Goal: Task Accomplishment & Management: Manage account settings

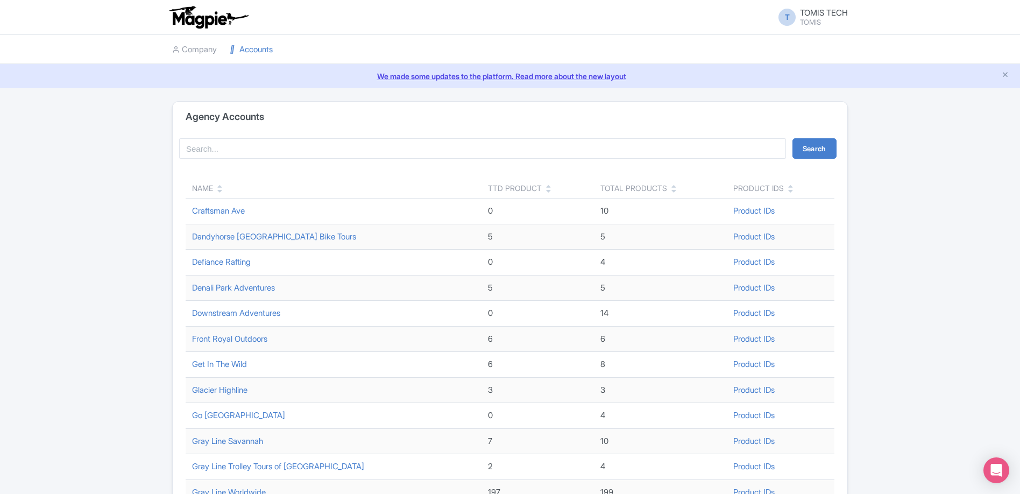
scroll to position [291, 0]
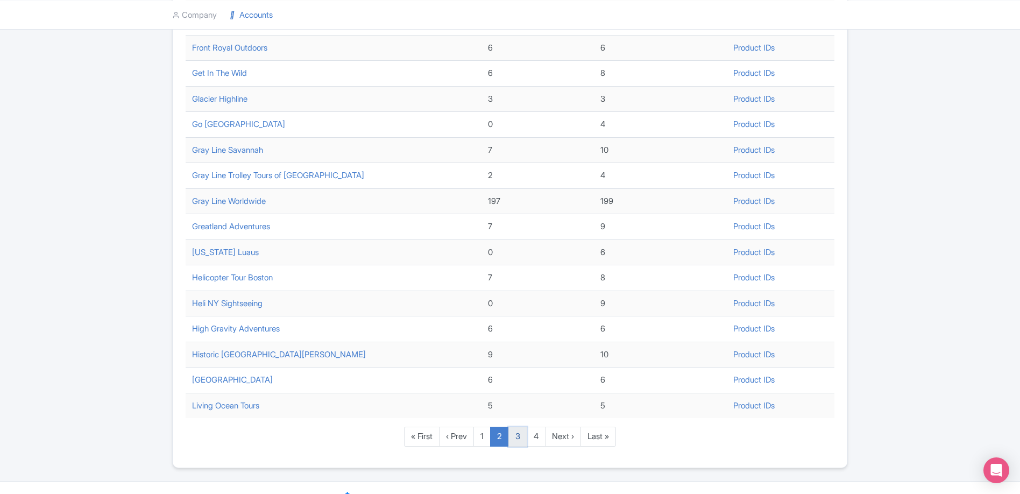
click at [520, 440] on link "3" at bounding box center [517, 437] width 19 height 20
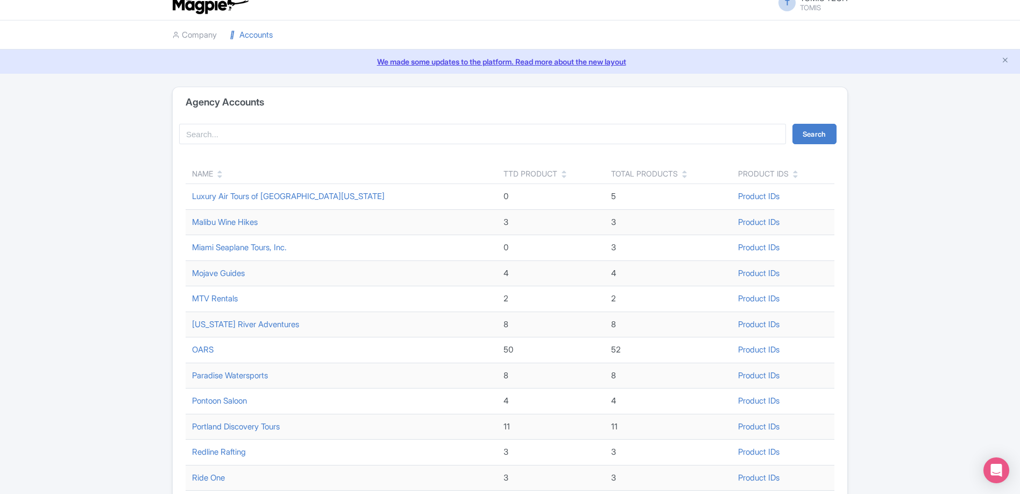
scroll to position [23, 0]
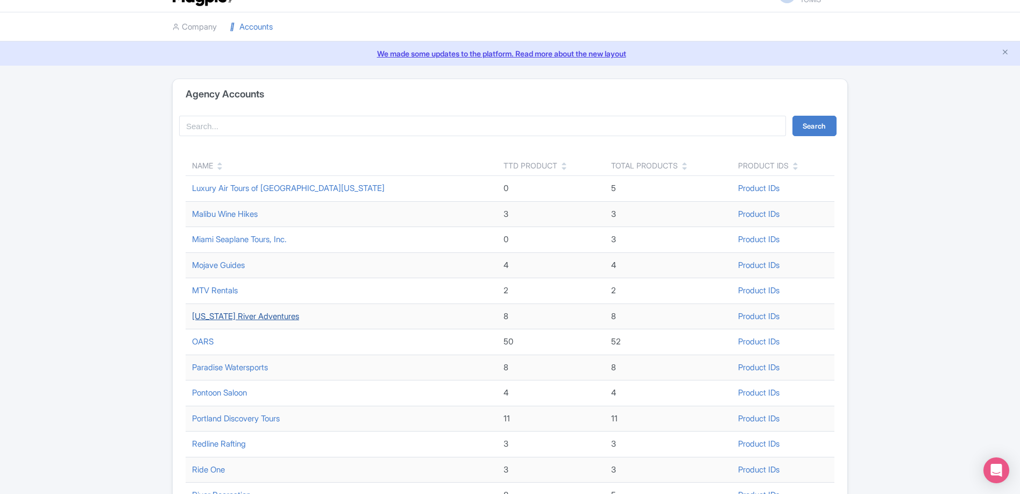
click at [238, 316] on link "[US_STATE] River Adventures" at bounding box center [245, 316] width 107 height 10
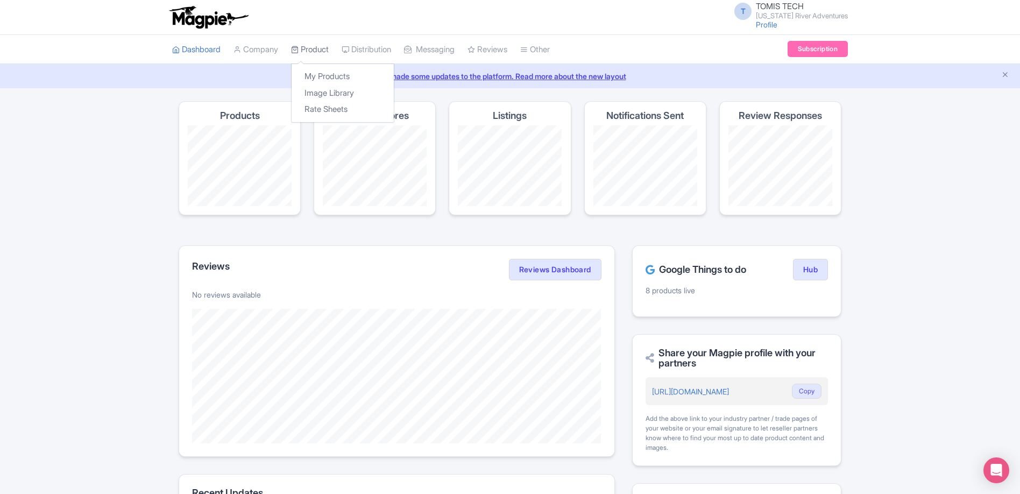
click at [310, 51] on link "Product" at bounding box center [310, 50] width 38 height 30
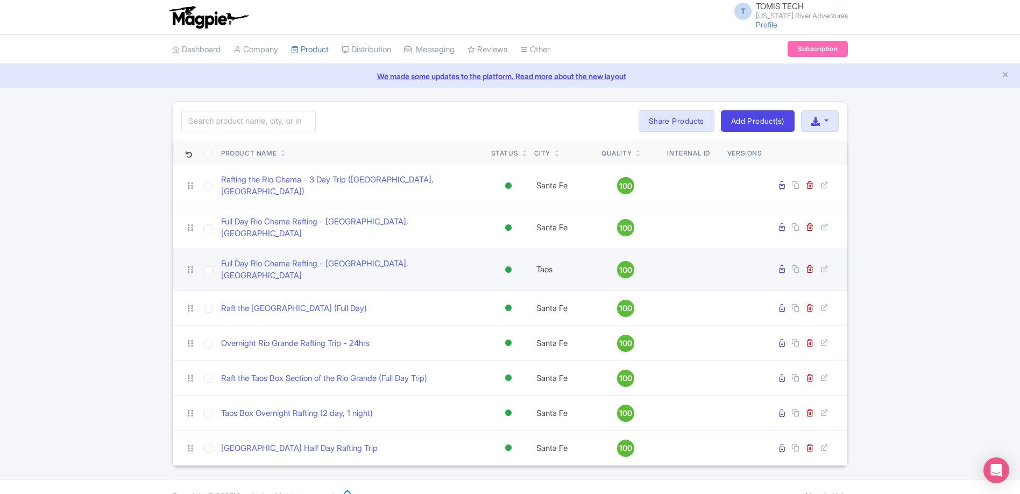
click at [203, 254] on td at bounding box center [208, 270] width 17 height 42
click at [208, 266] on input "checkbox" at bounding box center [208, 270] width 8 height 8
checkbox input "true"
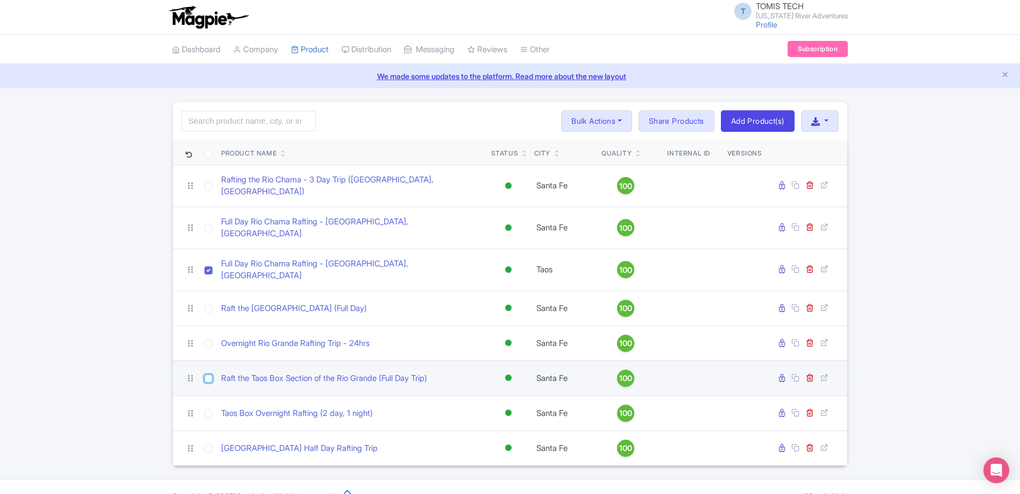
click at [209, 374] on input "checkbox" at bounding box center [208, 378] width 8 height 8
checkbox input "true"
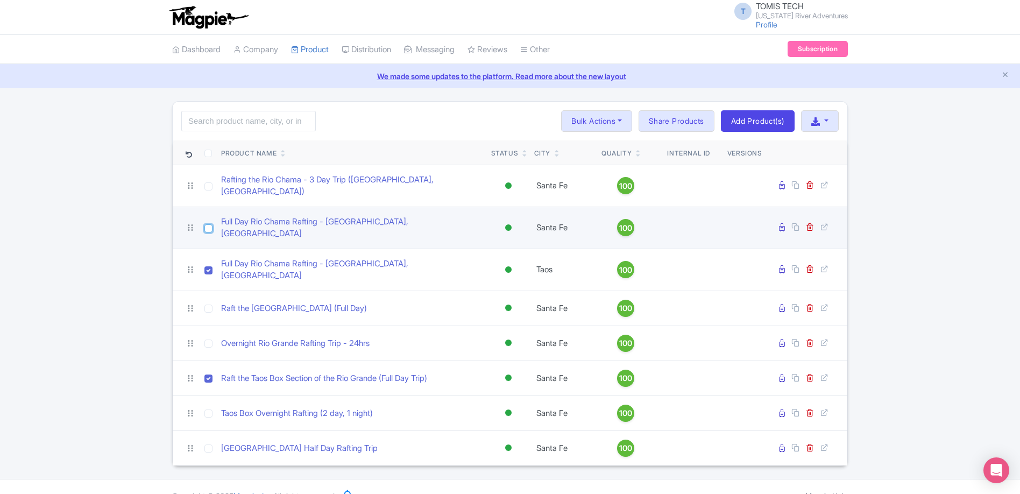
click at [211, 224] on input "checkbox" at bounding box center [208, 228] width 8 height 8
checkbox input "true"
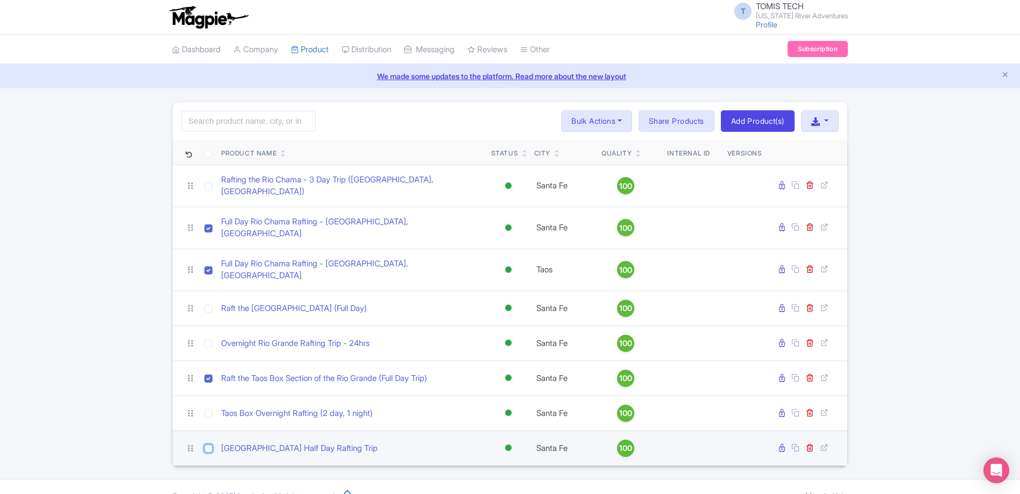
click at [209, 444] on input "checkbox" at bounding box center [208, 448] width 8 height 8
checkbox input "true"
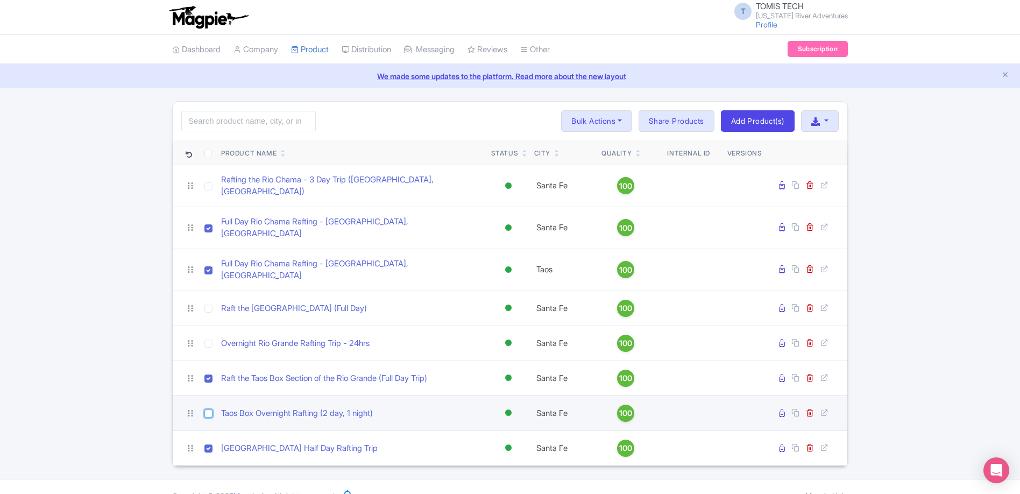
click at [207, 409] on input "checkbox" at bounding box center [208, 413] width 8 height 8
checkbox input "true"
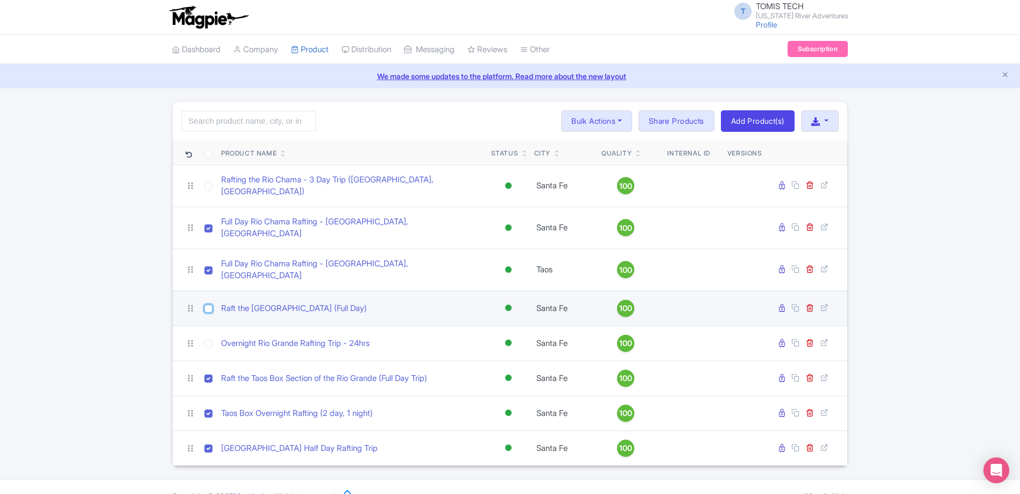
click at [209, 304] on input "checkbox" at bounding box center [208, 308] width 8 height 8
checkbox input "true"
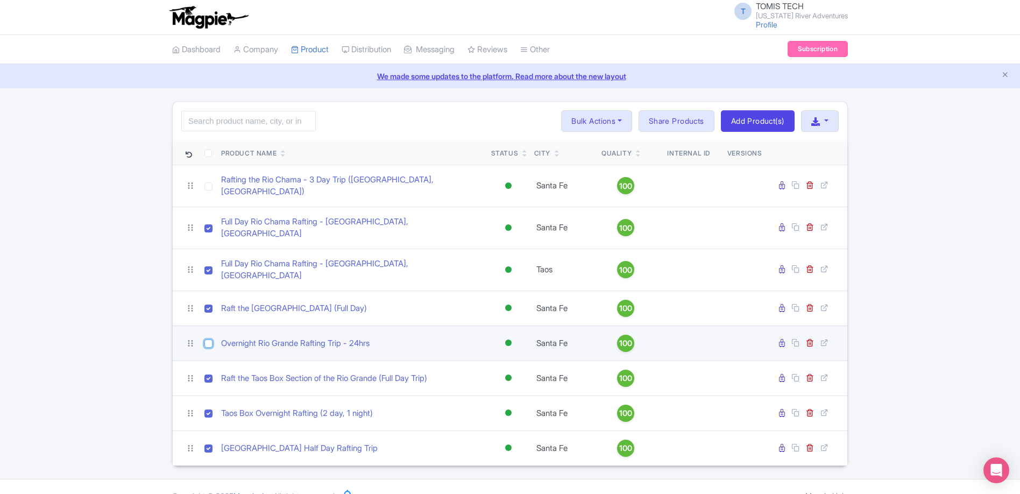
click at [211, 339] on input "checkbox" at bounding box center [208, 343] width 8 height 8
checkbox input "true"
